Goal: Task Accomplishment & Management: Manage account settings

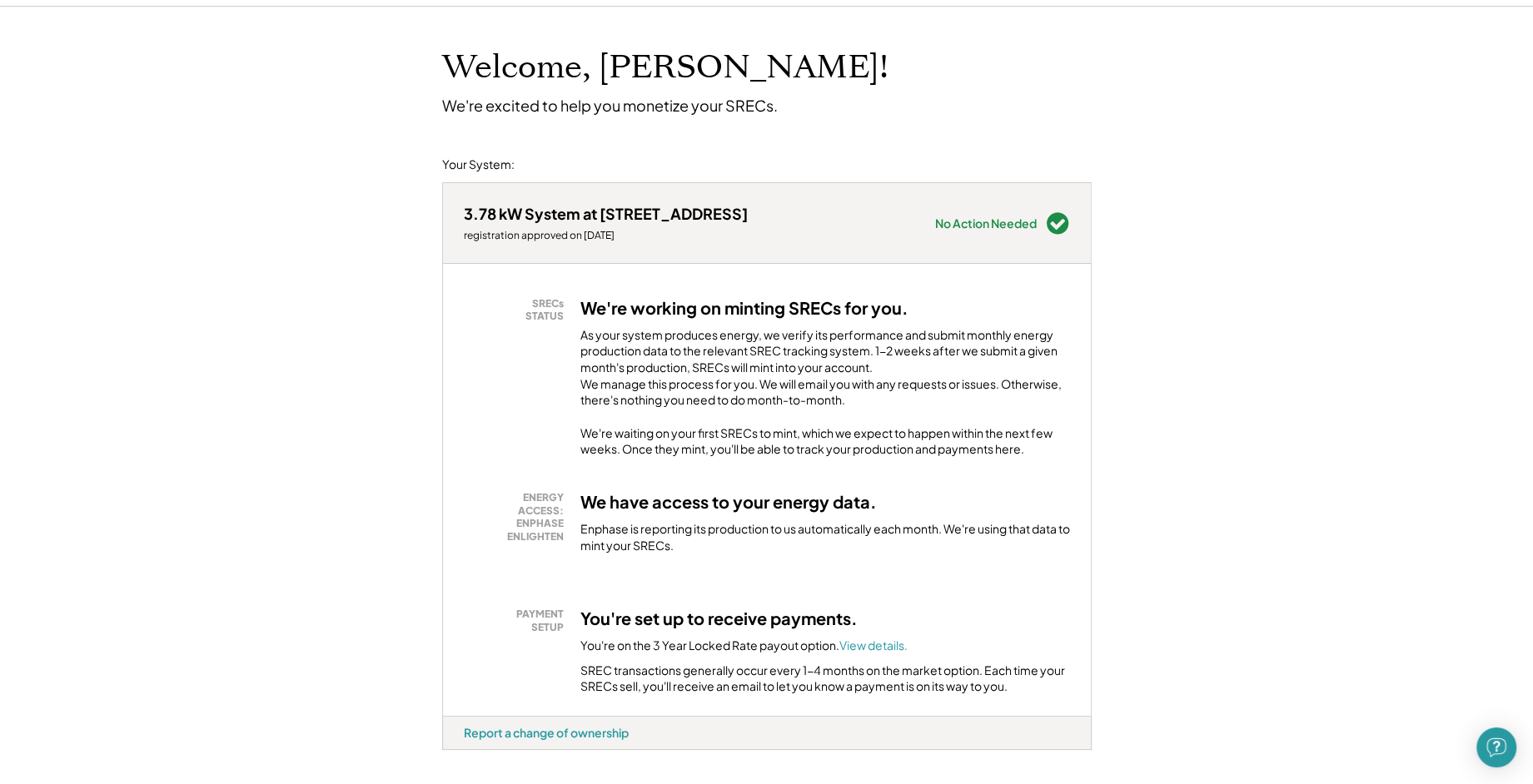
scroll to position [150, 0]
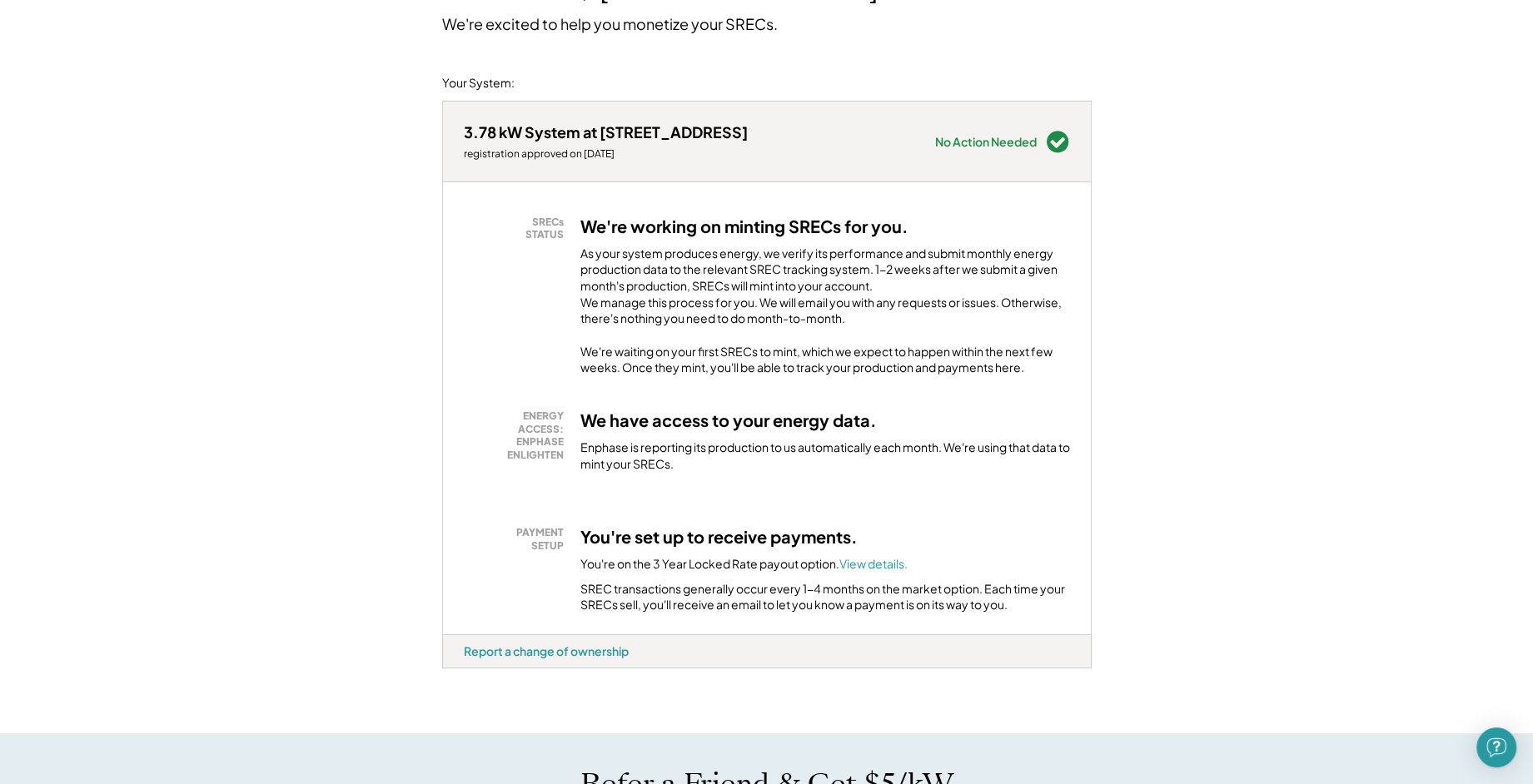
click at [502, 131] on div "3.78 kW System at [STREET_ADDRESS]" at bounding box center [605, 132] width 284 height 19
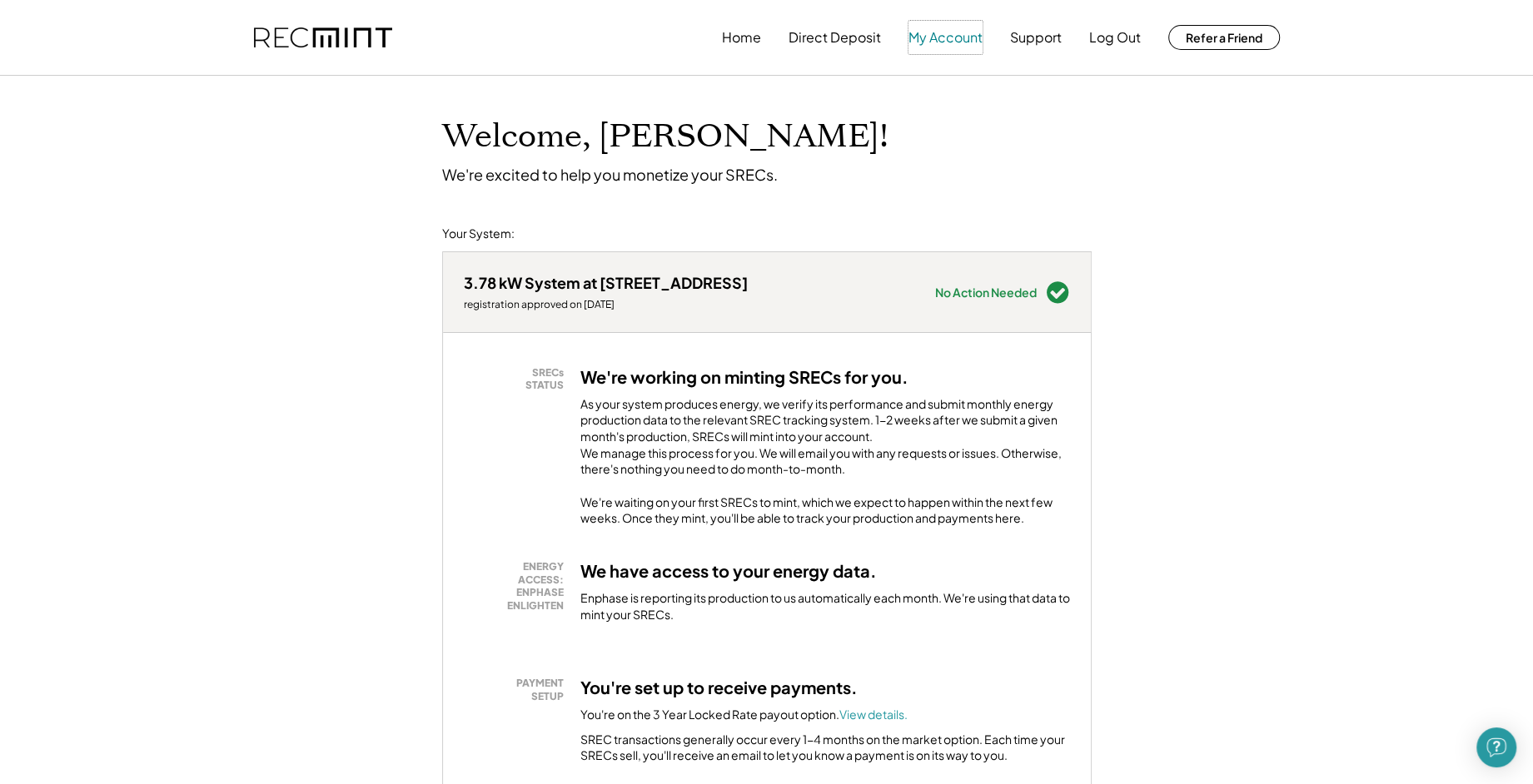
click at [948, 36] on button "My Account" at bounding box center [945, 37] width 74 height 33
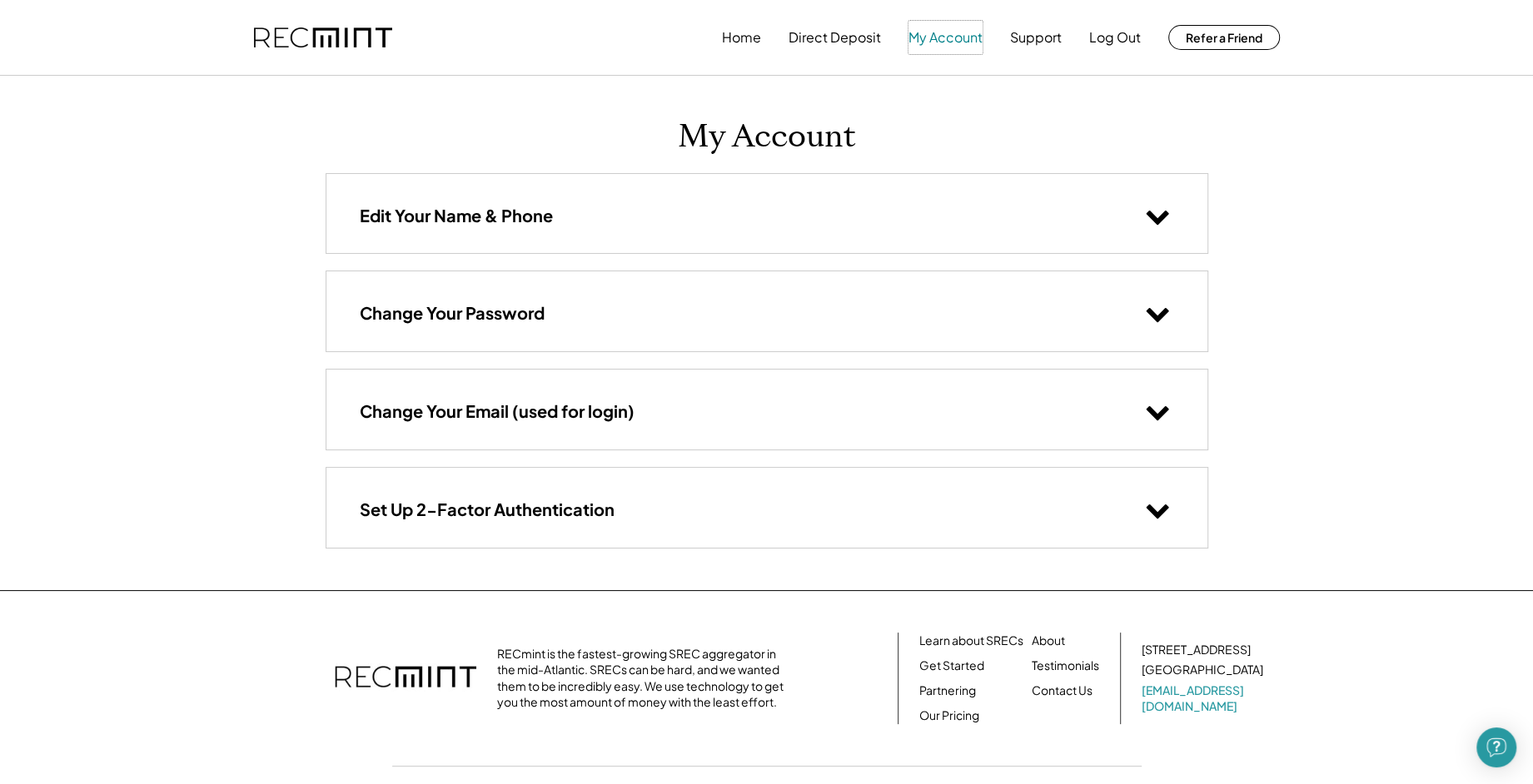
click at [943, 34] on button "My Account" at bounding box center [945, 37] width 74 height 33
click at [943, 36] on button "My Account" at bounding box center [945, 37] width 74 height 33
click at [836, 36] on button "Direct Deposit" at bounding box center [835, 37] width 92 height 33
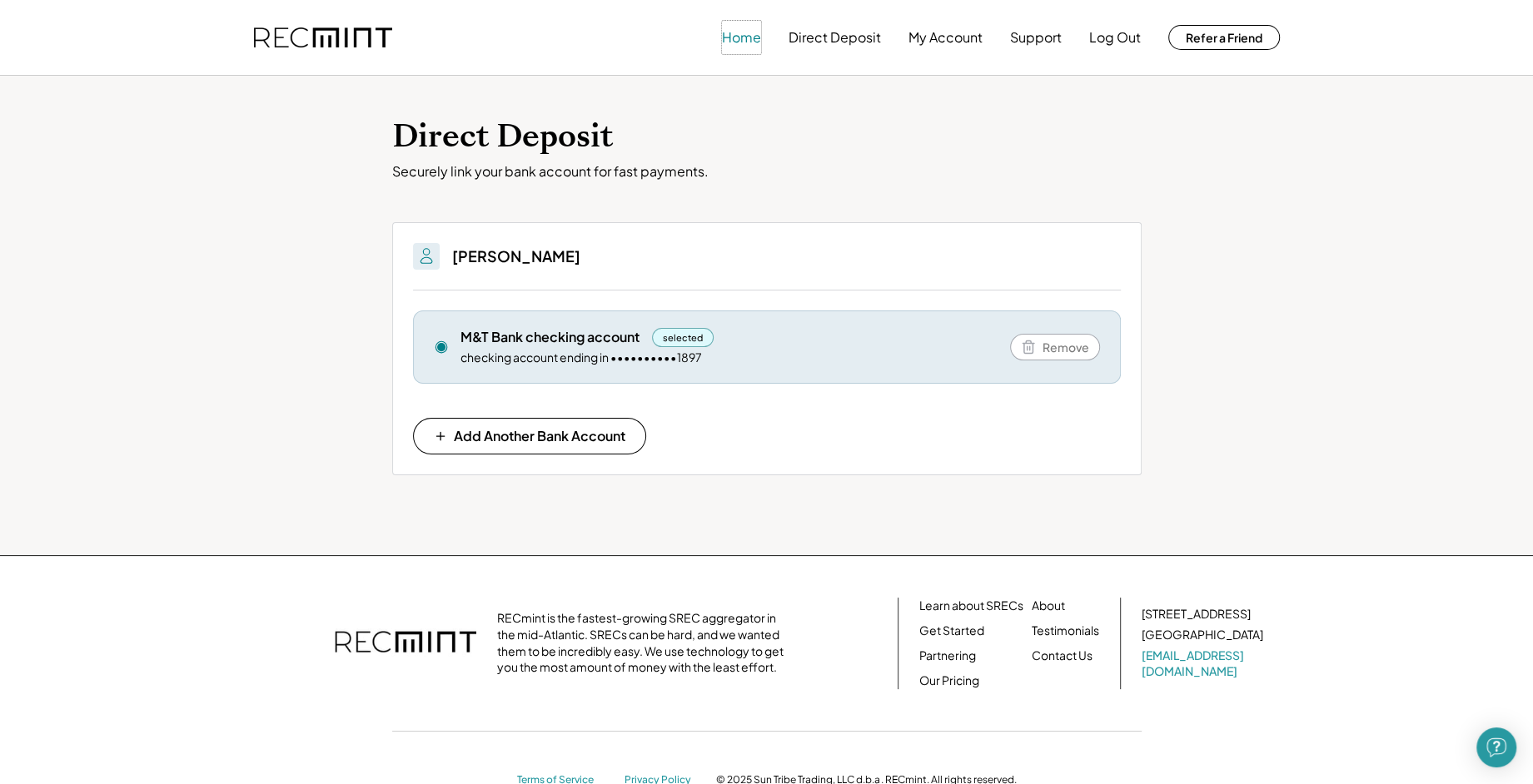
click at [743, 37] on button "Home" at bounding box center [741, 37] width 39 height 33
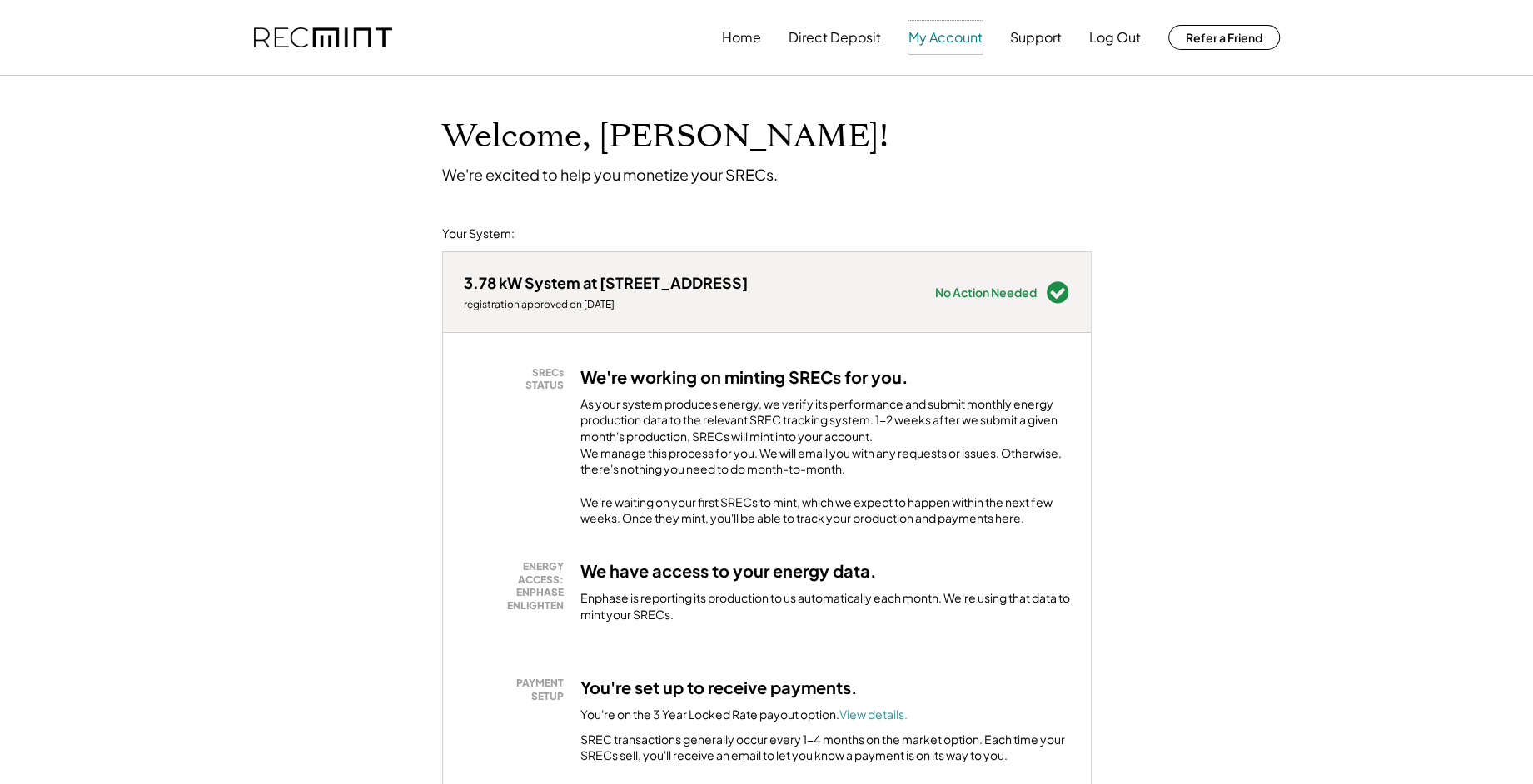
click at [941, 34] on button "My Account" at bounding box center [945, 37] width 74 height 33
